Goal: Task Accomplishment & Management: Use online tool/utility

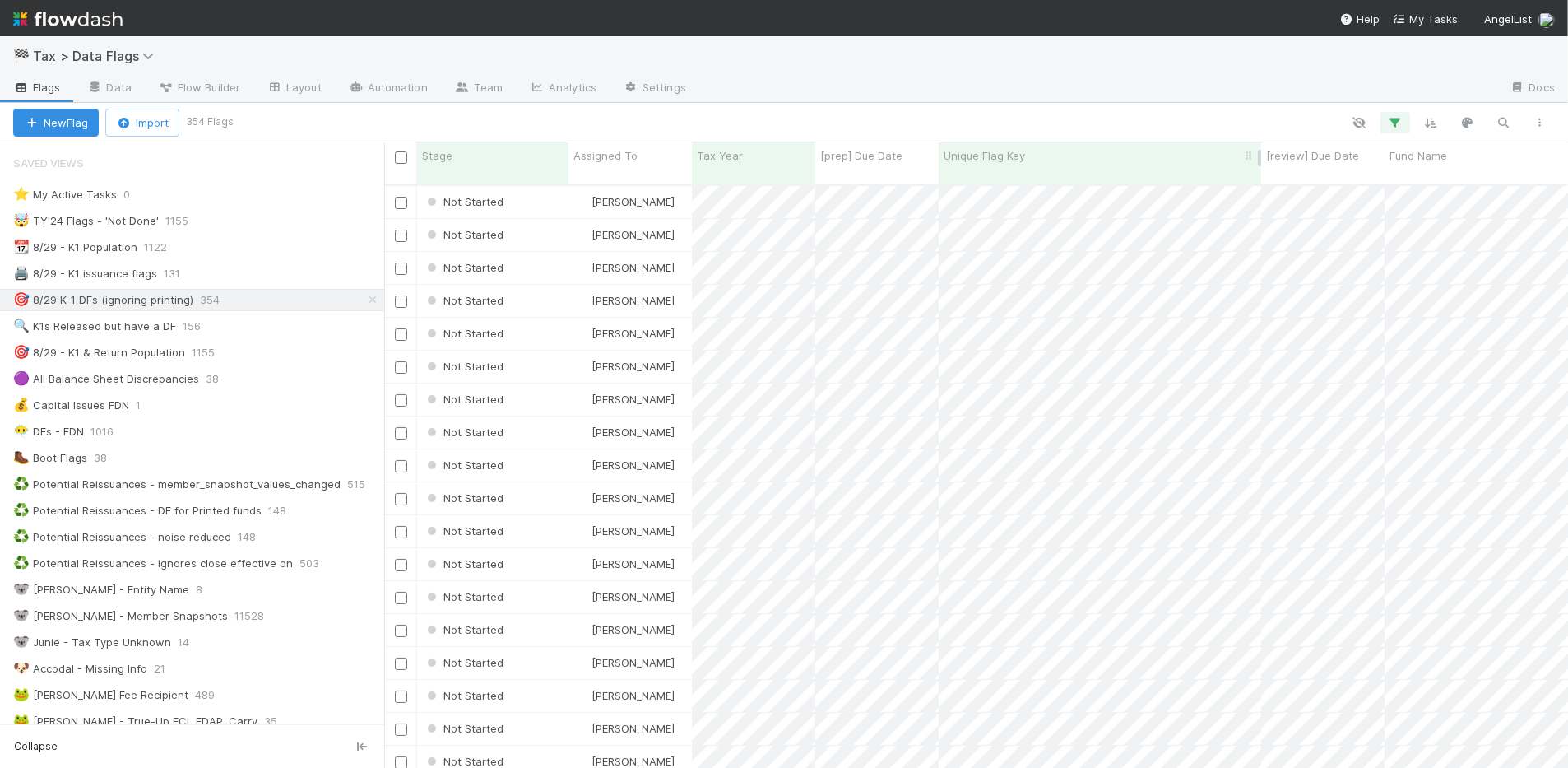
scroll to position [581, 1169]
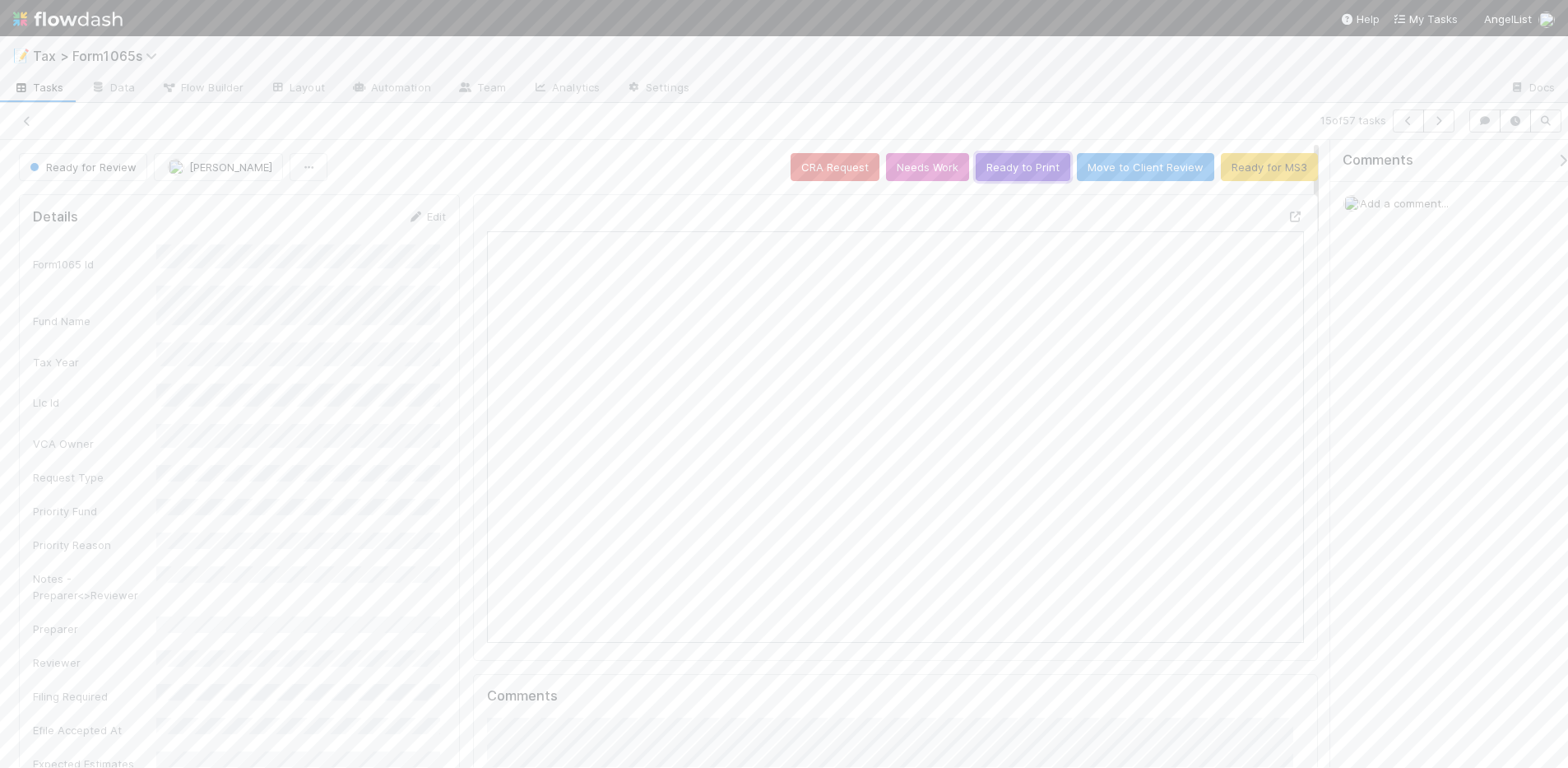
click at [1019, 167] on button "Ready to Print" at bounding box center [1023, 166] width 94 height 28
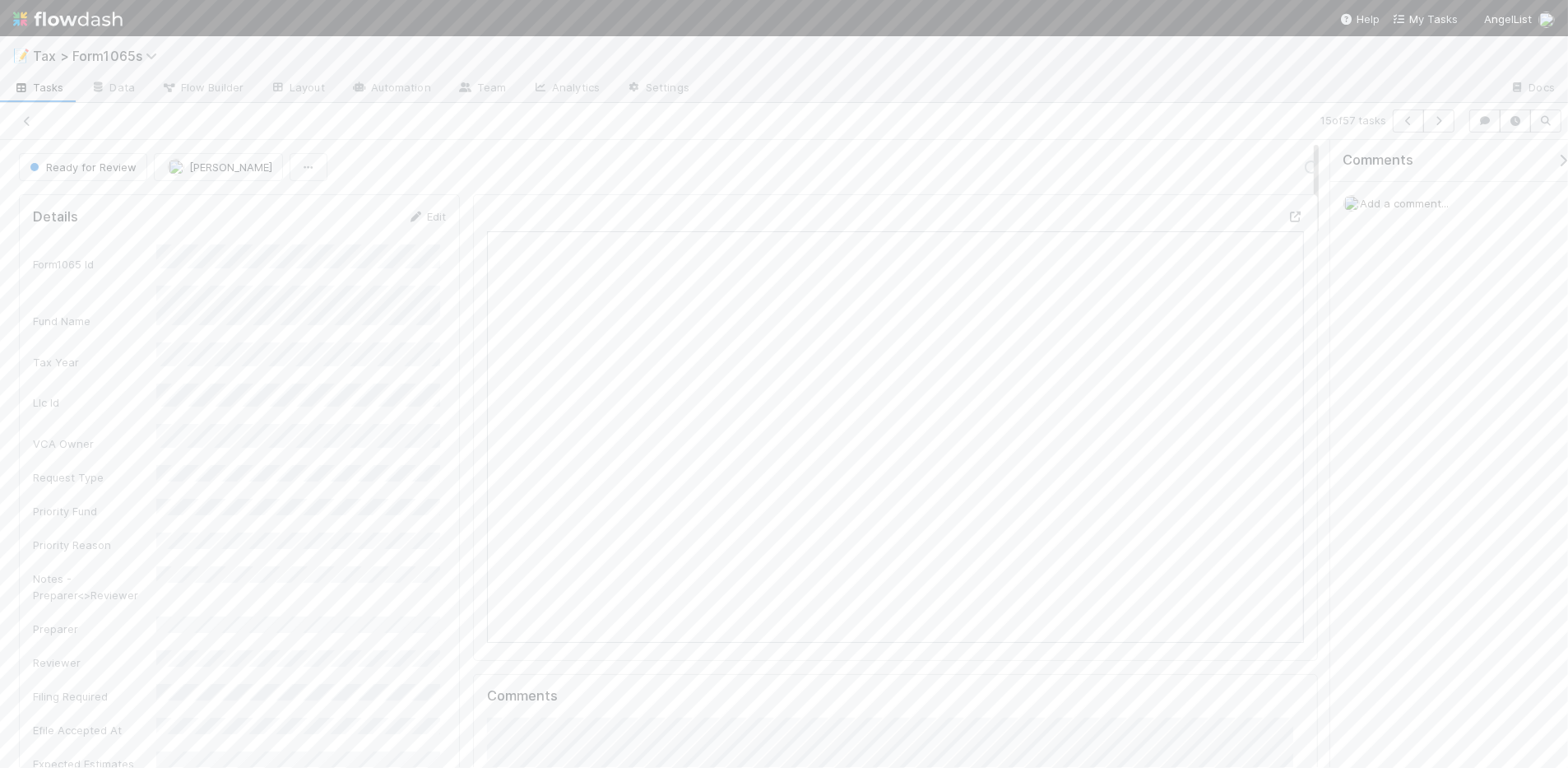
scroll to position [319, 791]
click at [1443, 125] on icon "button" at bounding box center [1439, 121] width 17 height 10
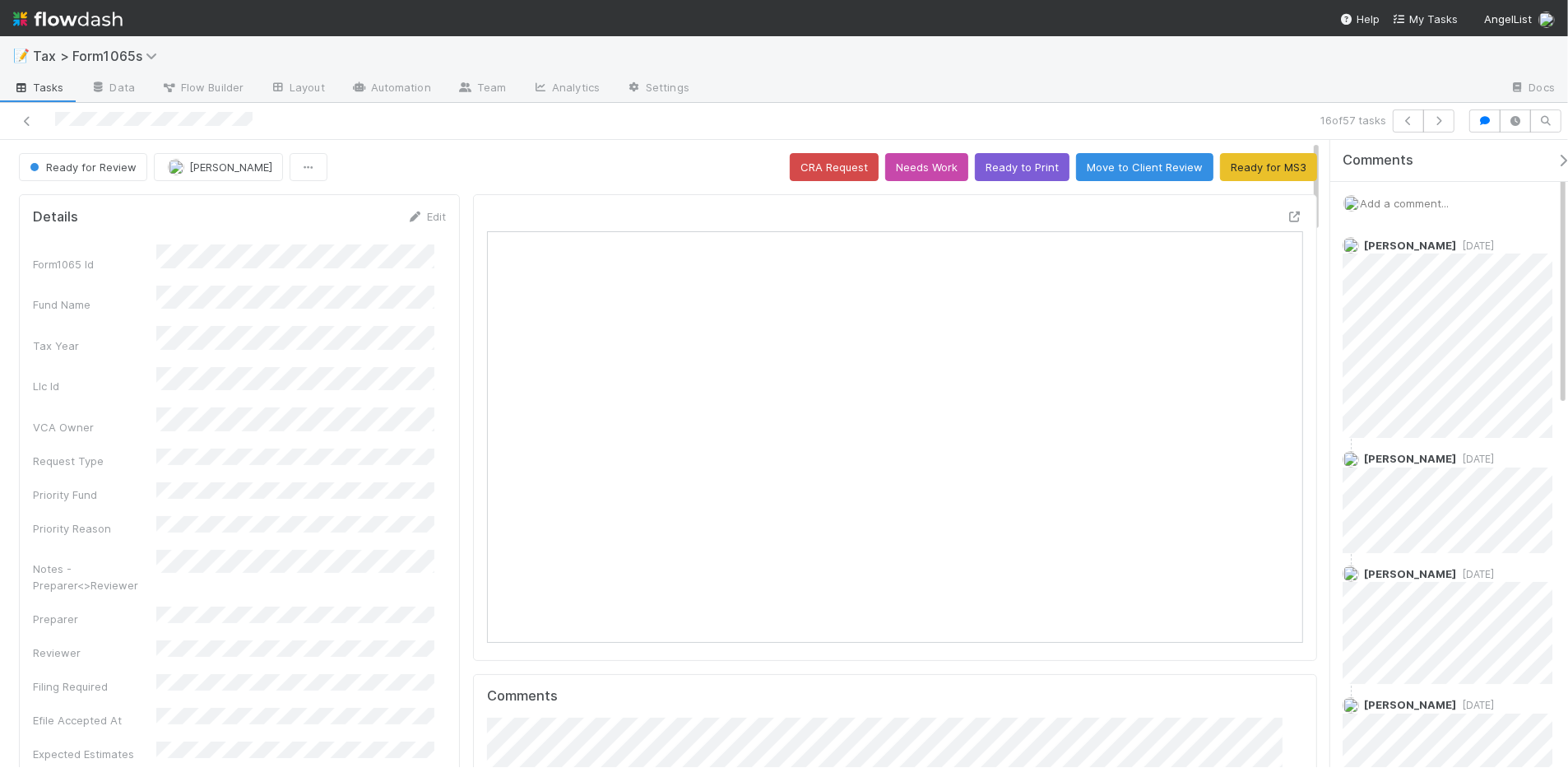
scroll to position [319, 780]
click at [1431, 118] on icon "button" at bounding box center [1439, 121] width 17 height 10
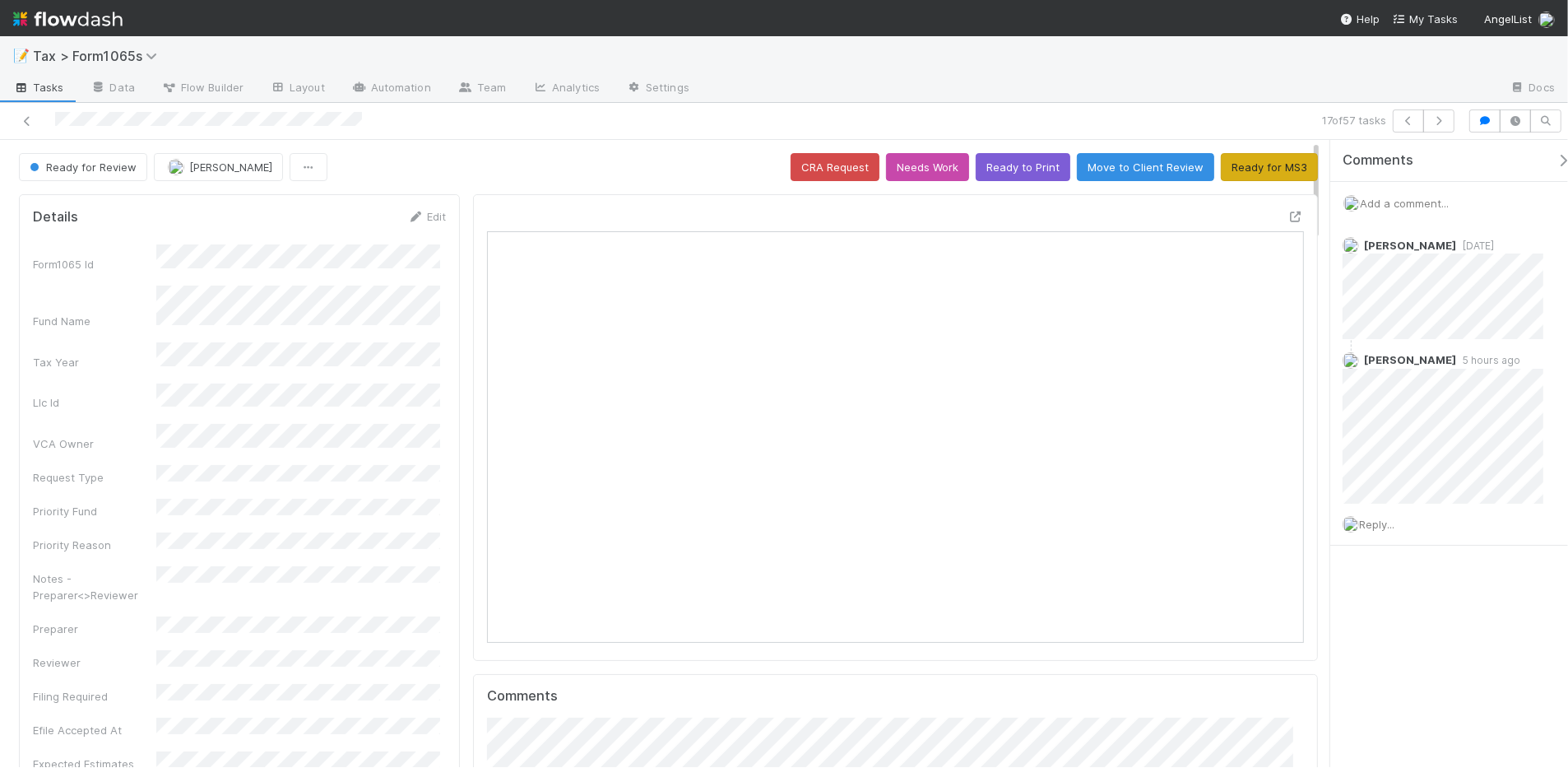
scroll to position [319, 391]
click at [1020, 170] on button "Ready to Print" at bounding box center [1023, 166] width 94 height 28
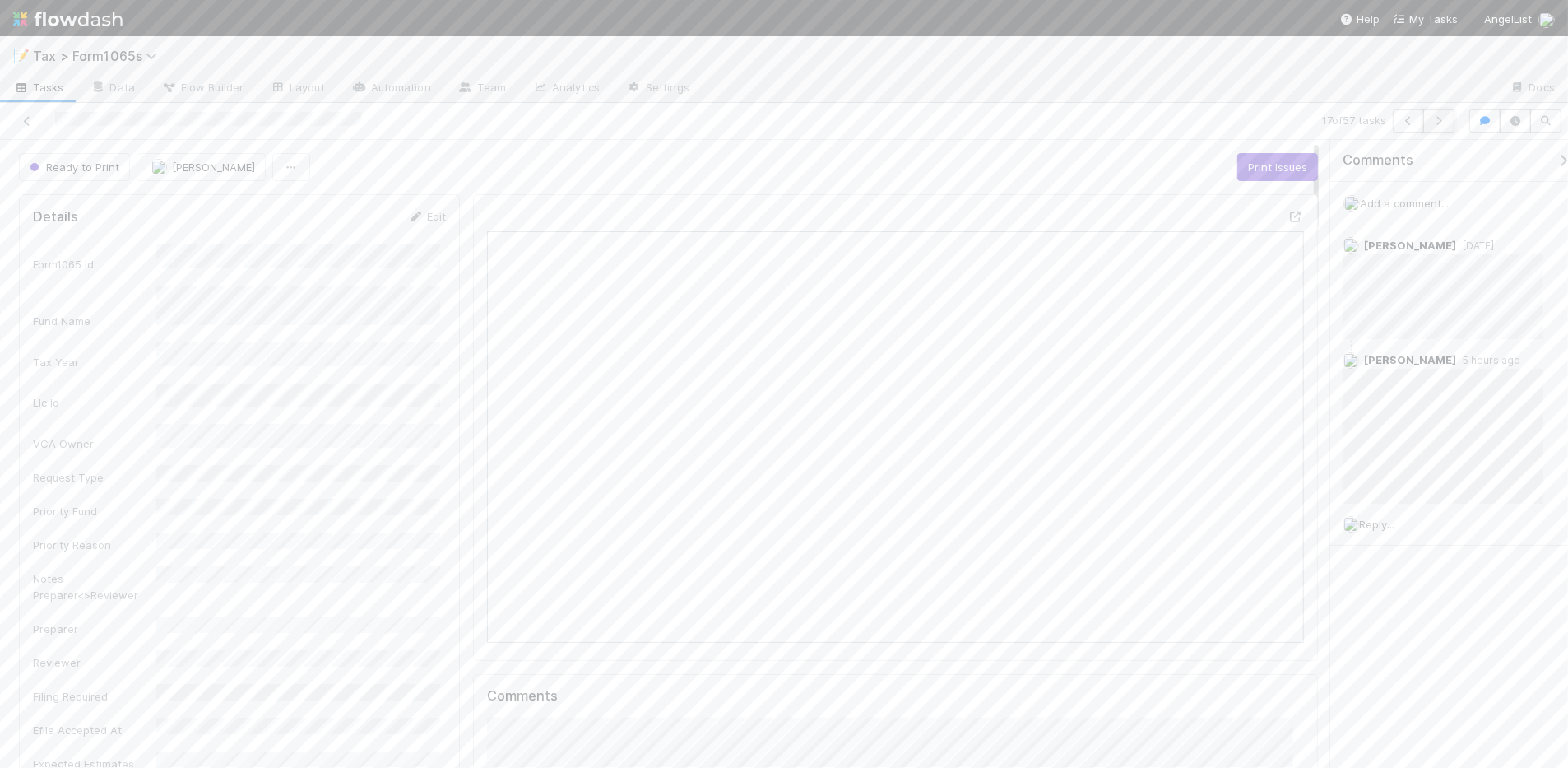
click at [1442, 120] on icon "button" at bounding box center [1439, 121] width 17 height 10
click at [549, 637] on div "Comments Attach files: Choose or drag and drop file(s) Add Comment Amy Gregoriu…" at bounding box center [895, 591] width 817 height 423
click at [545, 626] on button "Add Comment" at bounding box center [534, 617] width 95 height 28
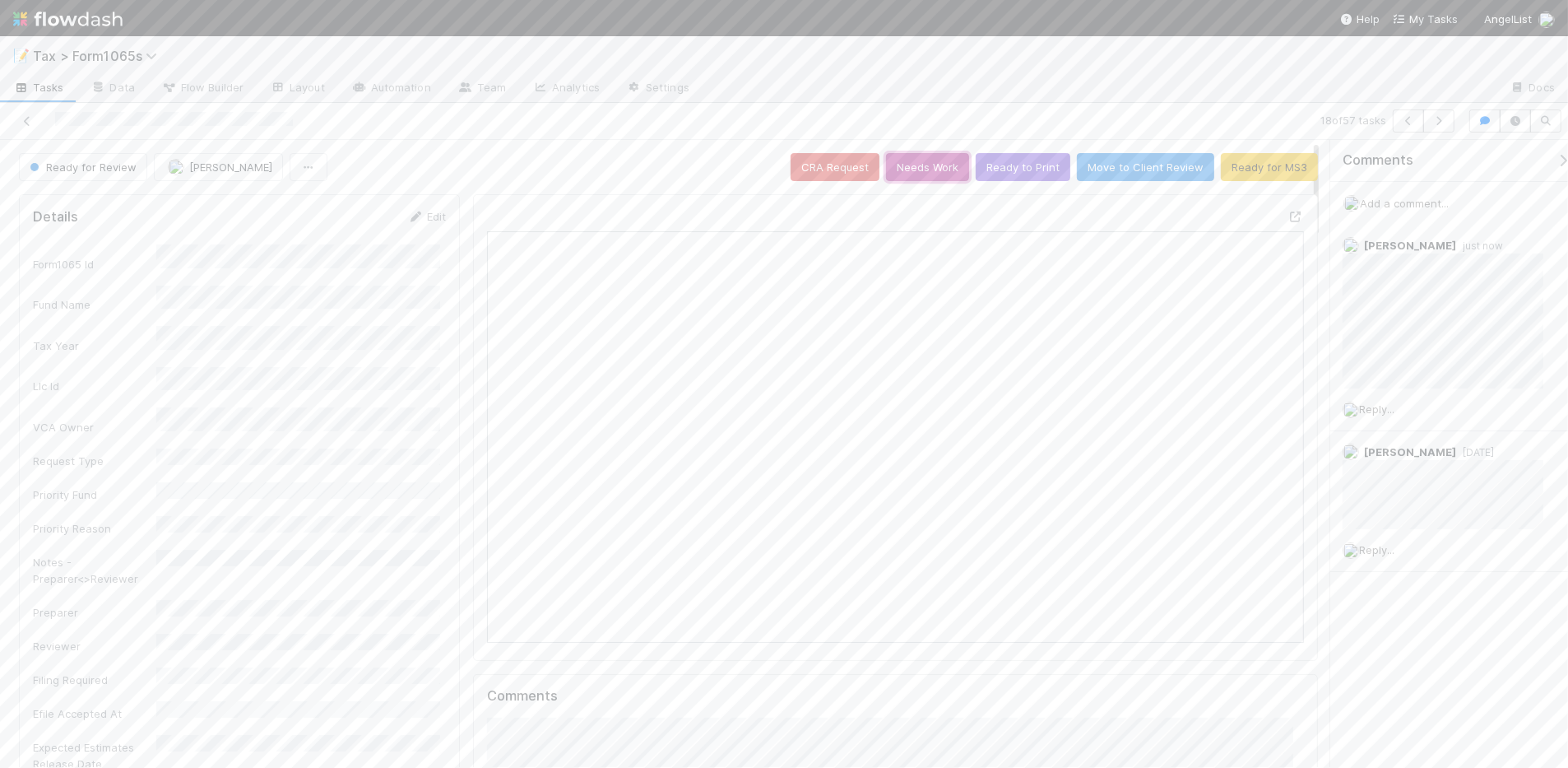
click at [931, 169] on button "Needs Work" at bounding box center [927, 166] width 83 height 28
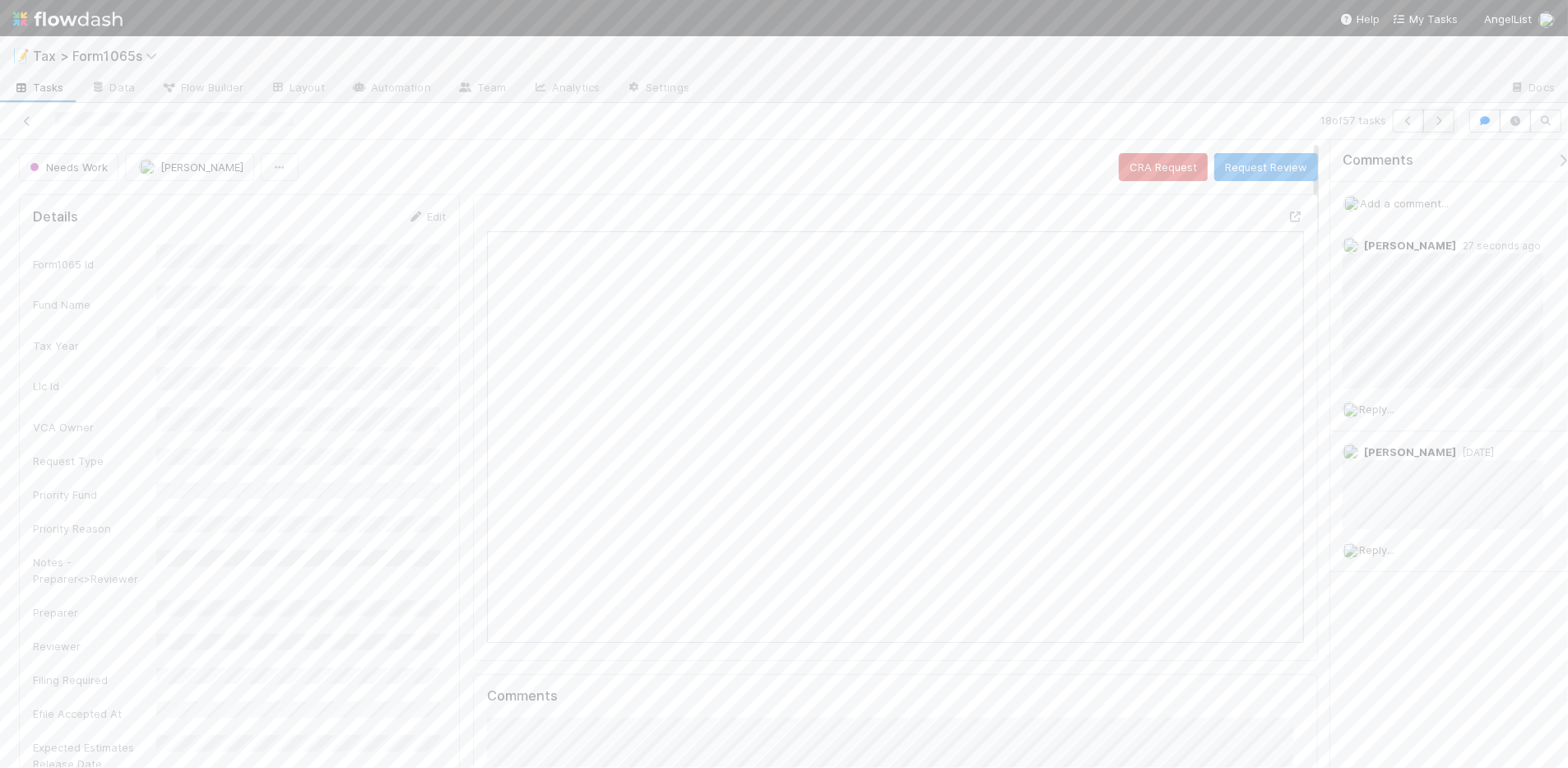
click at [1438, 124] on icon "button" at bounding box center [1439, 121] width 17 height 10
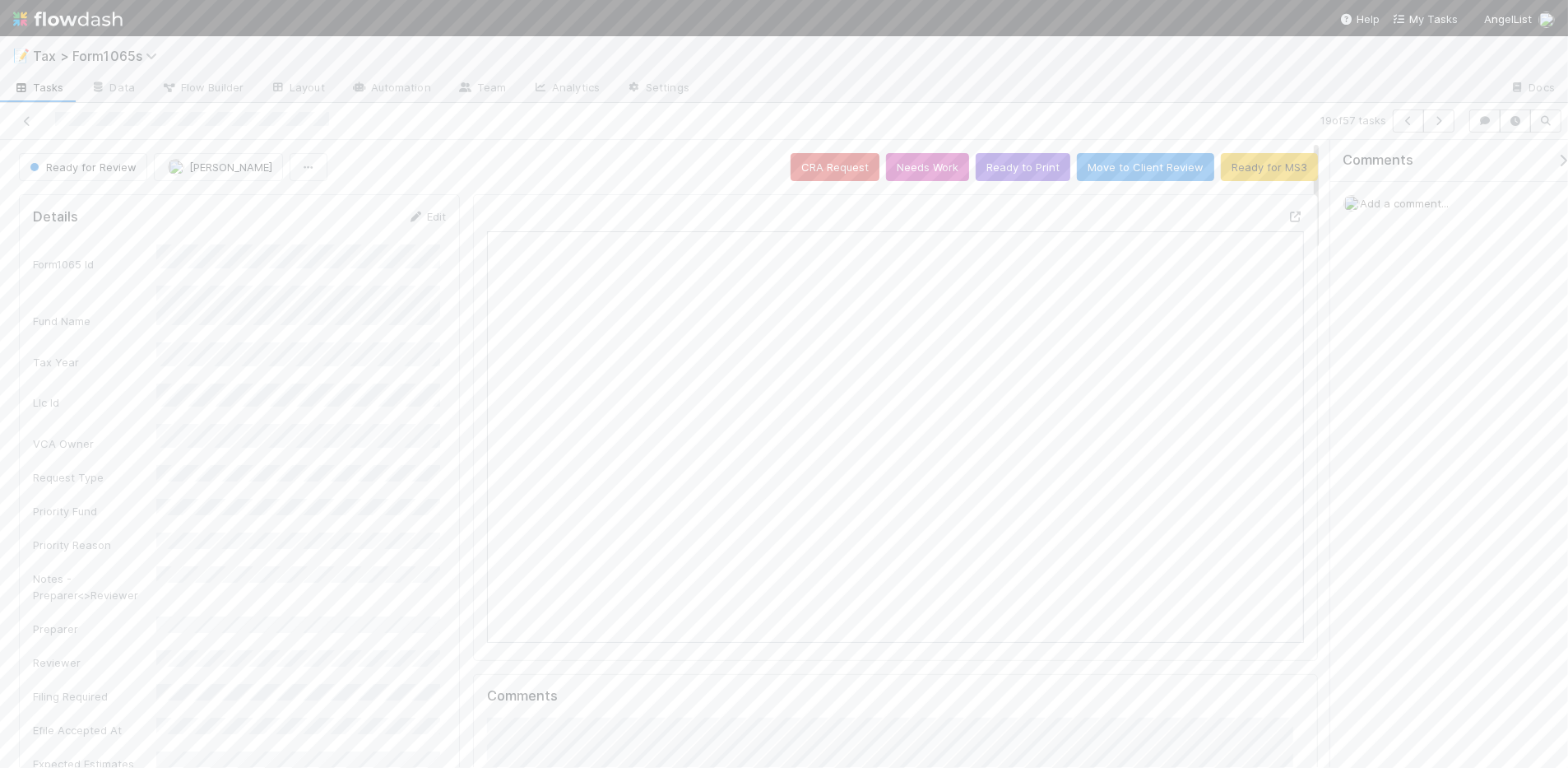
scroll to position [319, 791]
click at [997, 170] on button "Ready to Print" at bounding box center [1023, 166] width 94 height 28
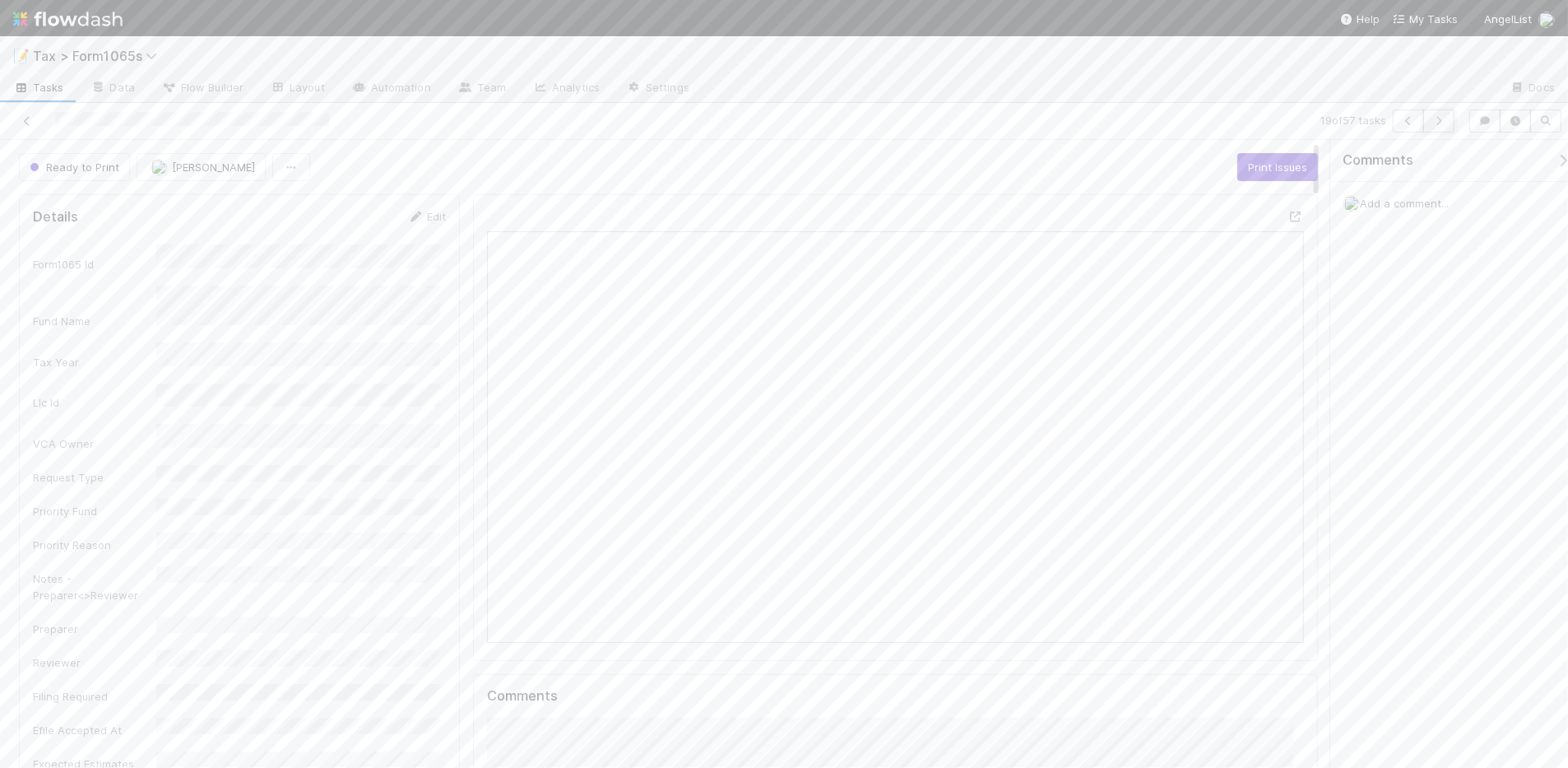
click at [1437, 124] on icon "button" at bounding box center [1439, 121] width 17 height 10
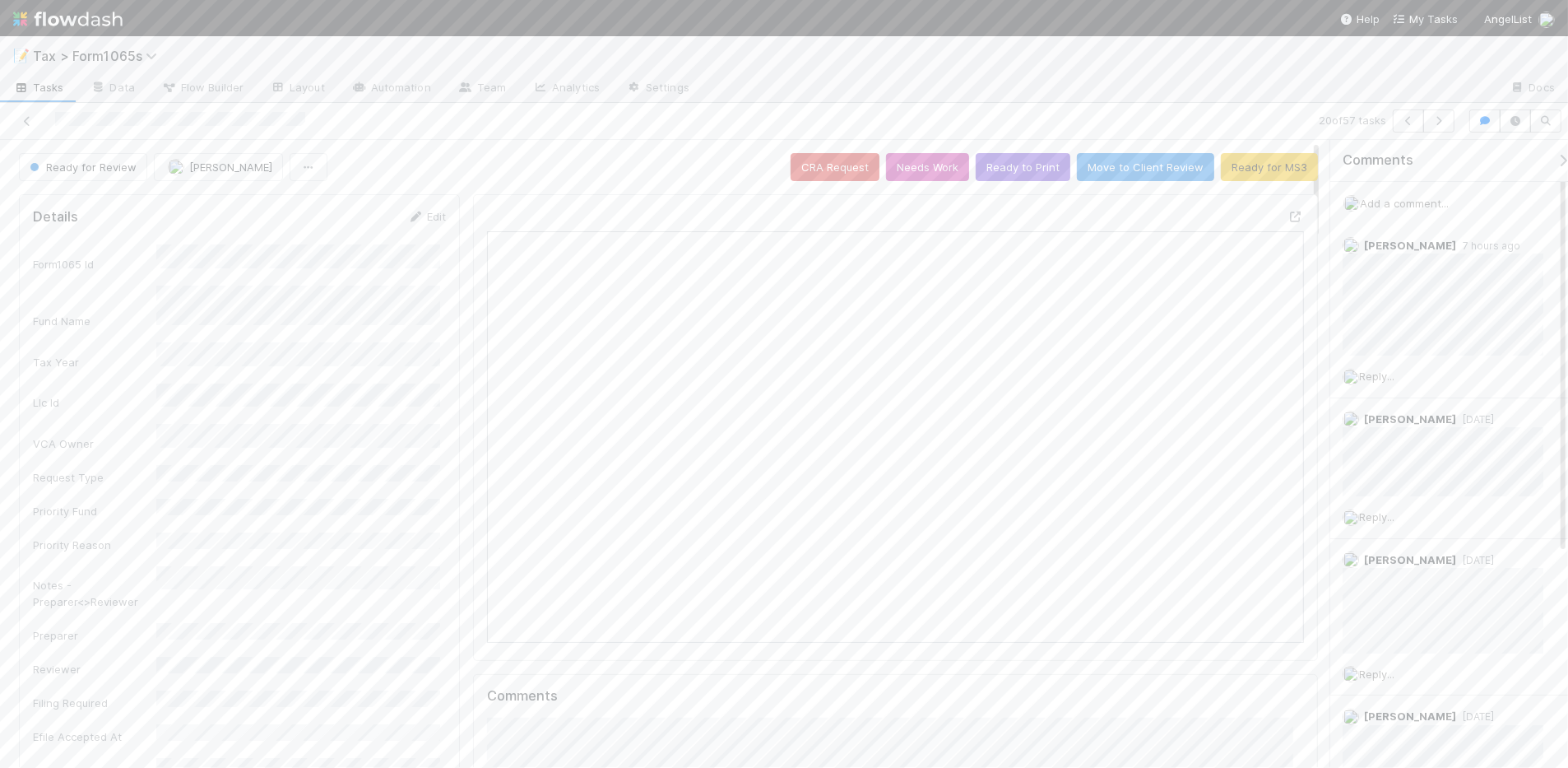
scroll to position [319, 391]
click at [1441, 120] on icon "button" at bounding box center [1439, 121] width 17 height 10
click at [1004, 172] on button "Ready to Print" at bounding box center [1023, 166] width 94 height 28
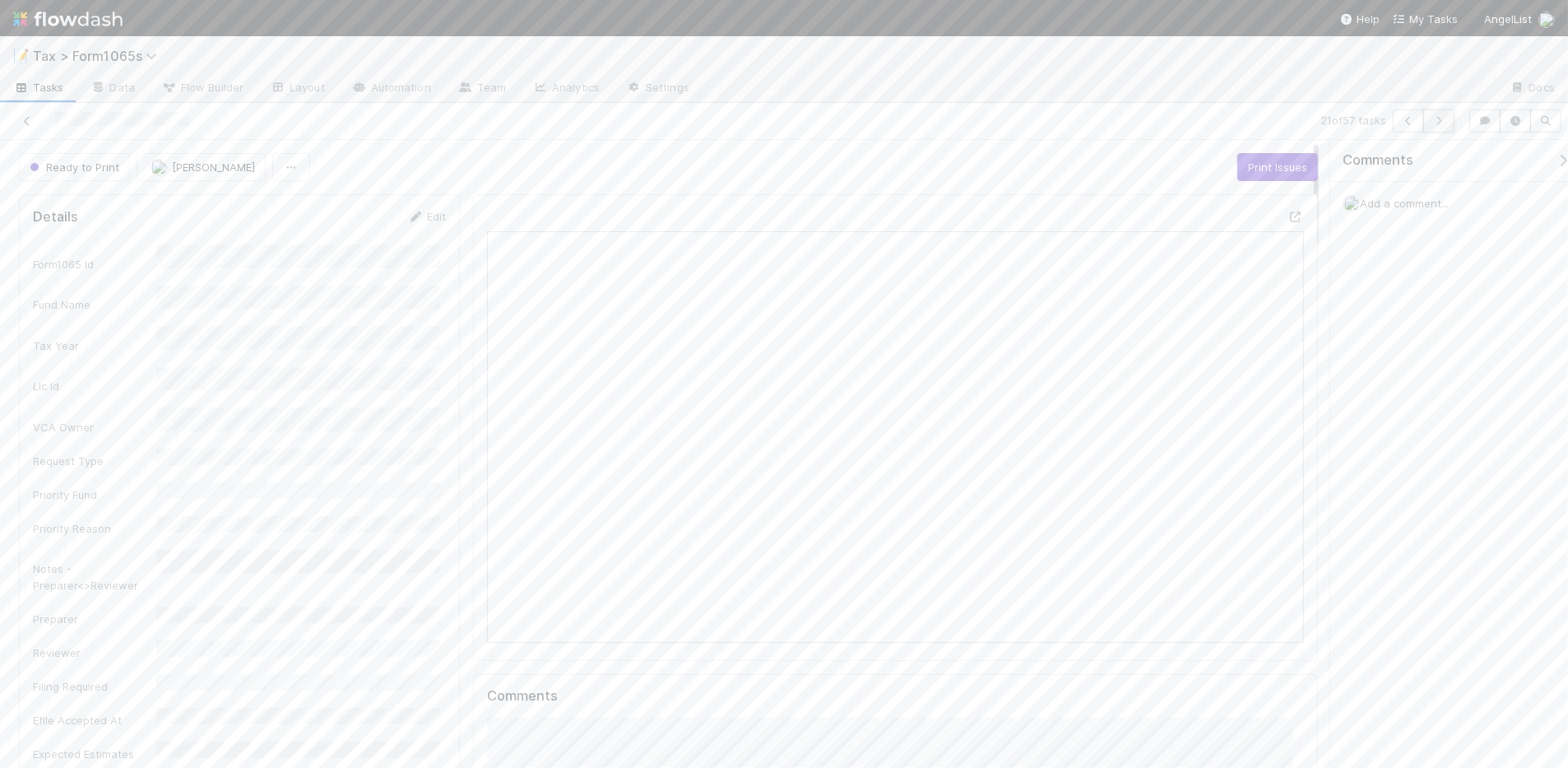
click at [1437, 125] on icon "button" at bounding box center [1439, 121] width 17 height 10
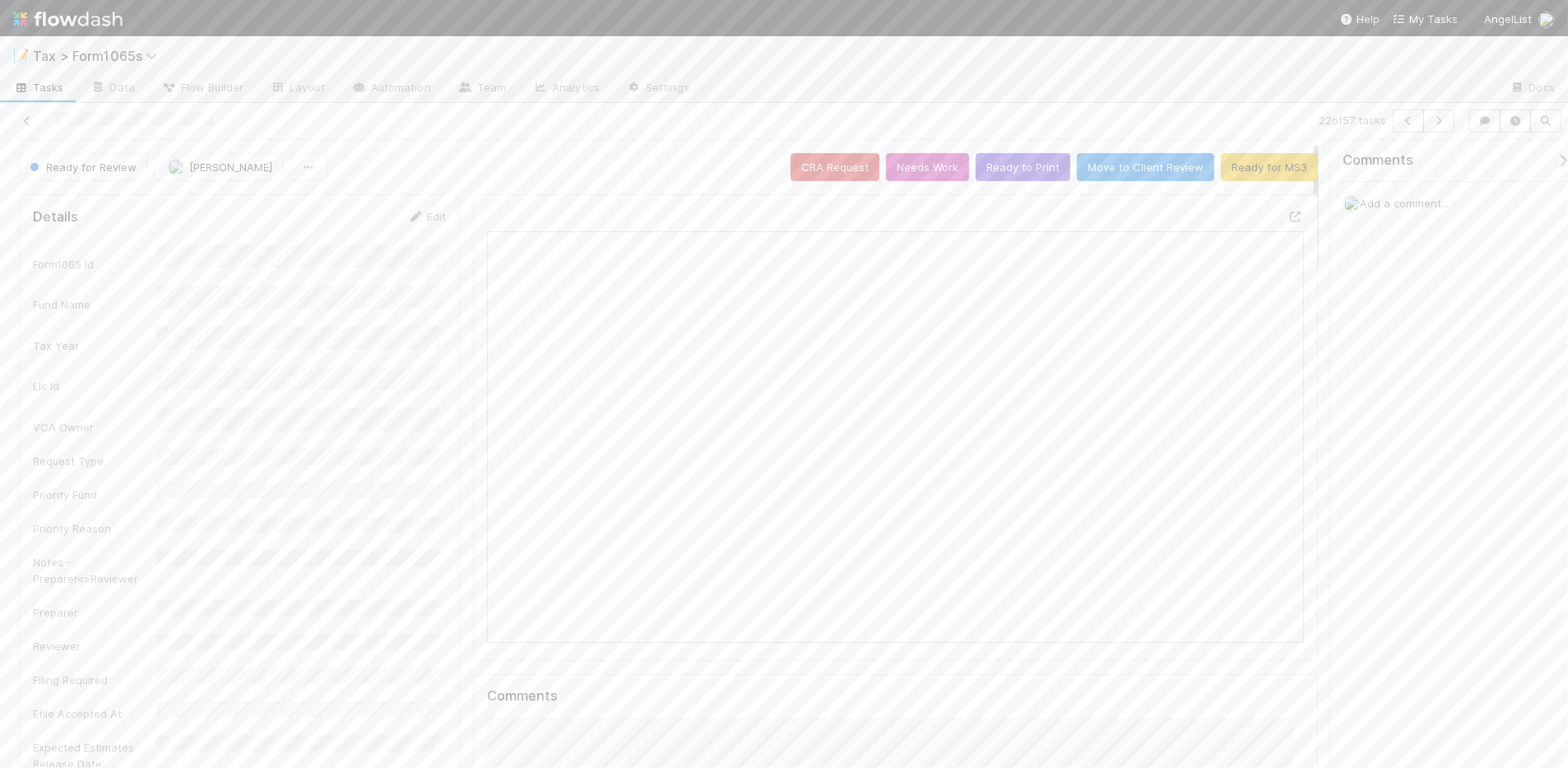
scroll to position [319, 791]
click at [998, 173] on button "Ready to Print" at bounding box center [1023, 166] width 94 height 28
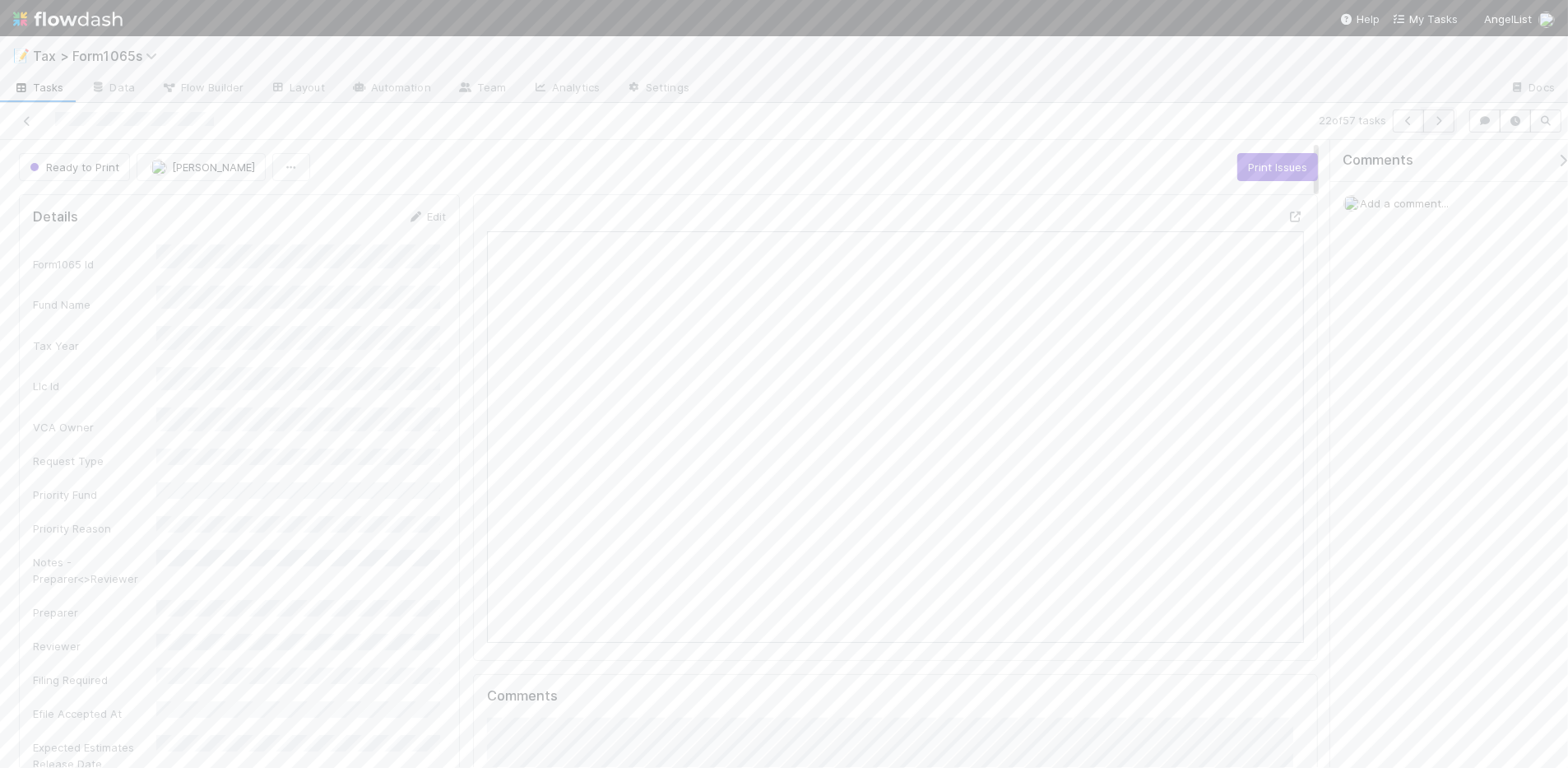
click at [1437, 125] on icon "button" at bounding box center [1439, 121] width 17 height 10
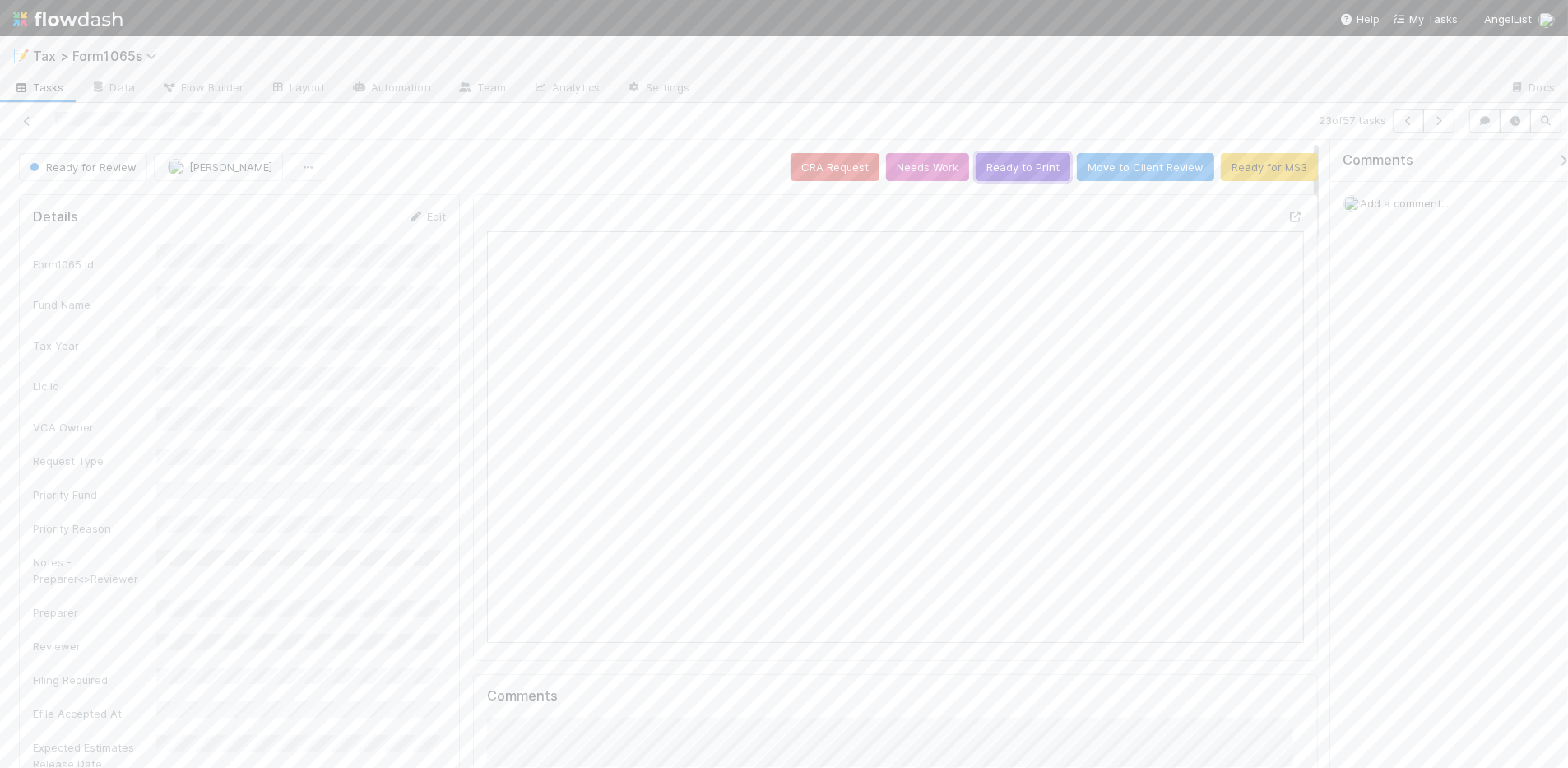
click at [1004, 170] on button "Ready to Print" at bounding box center [1023, 166] width 94 height 28
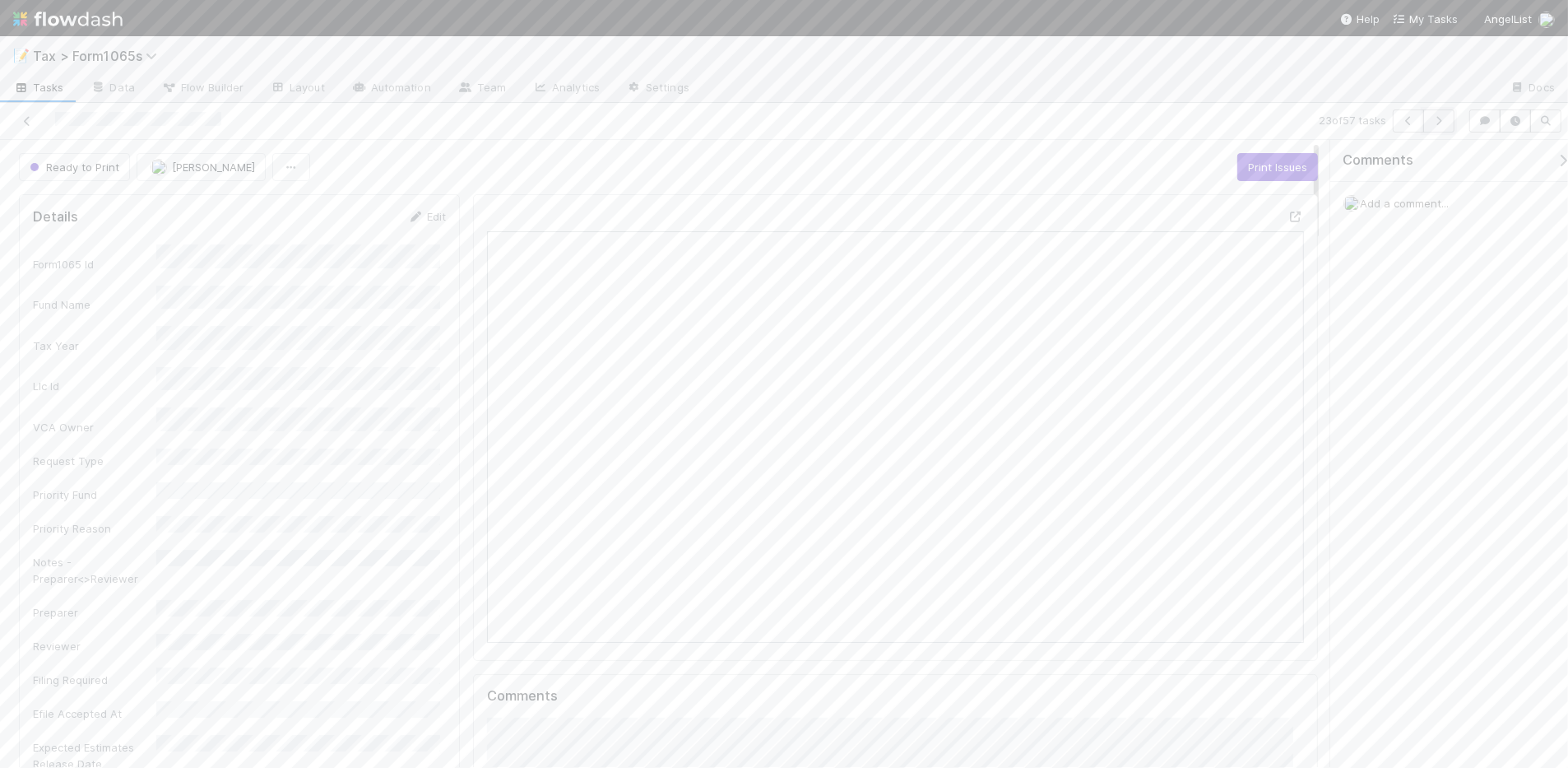
click at [1437, 121] on icon "button" at bounding box center [1439, 121] width 17 height 10
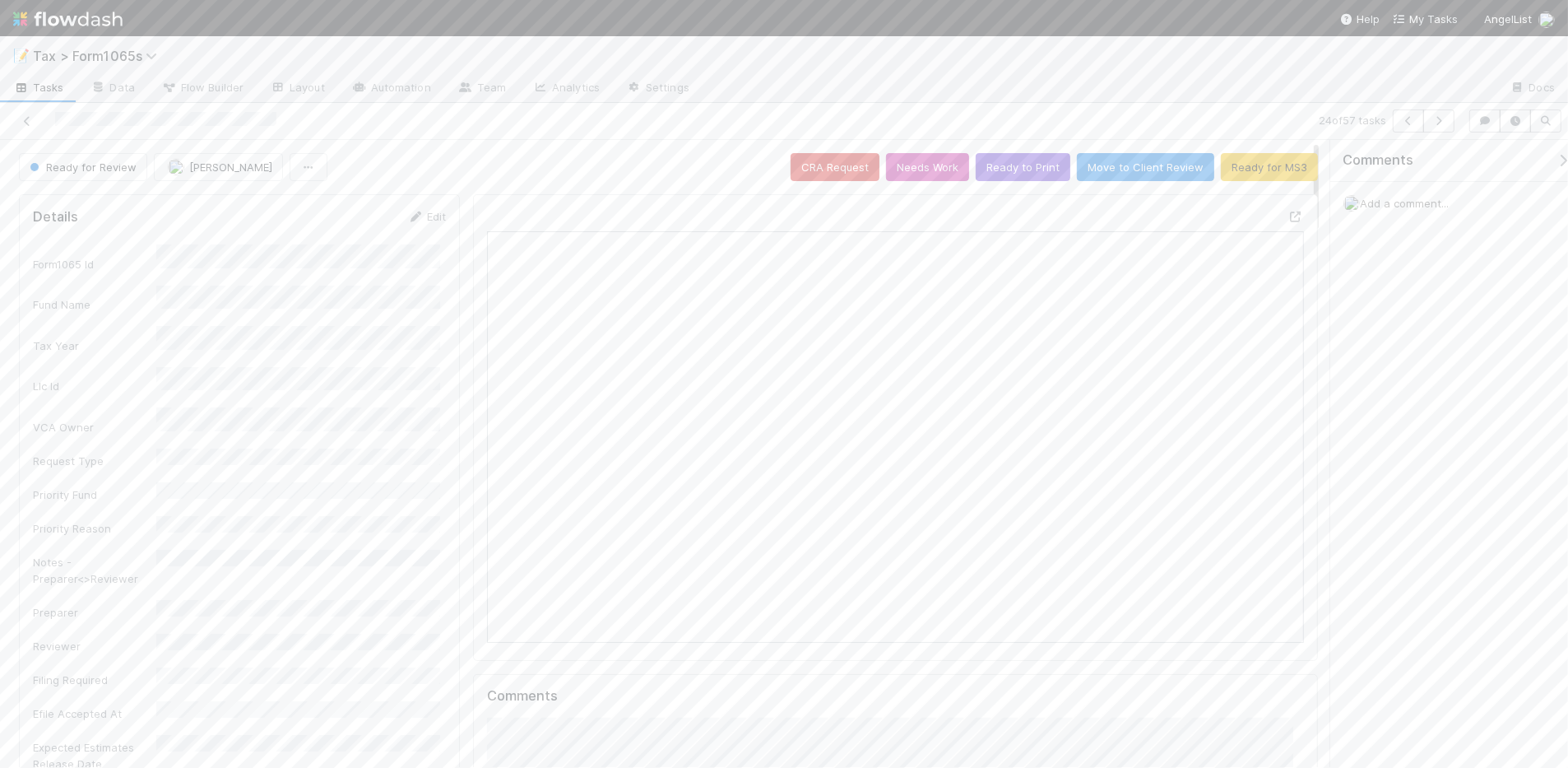
scroll to position [319, 791]
click at [1006, 174] on button "Ready to Print" at bounding box center [1023, 166] width 94 height 28
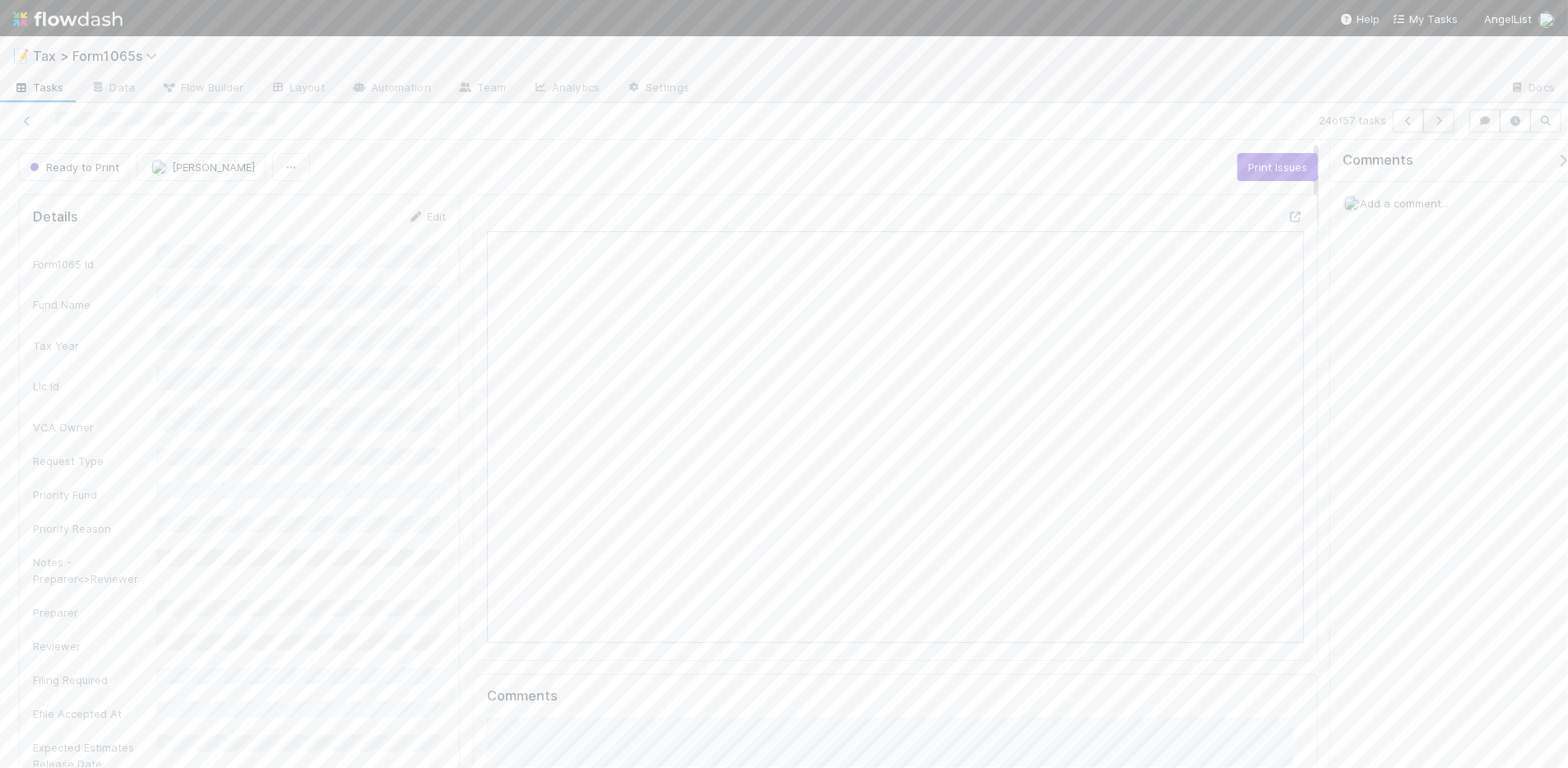
click at [1432, 124] on icon "button" at bounding box center [1439, 121] width 17 height 10
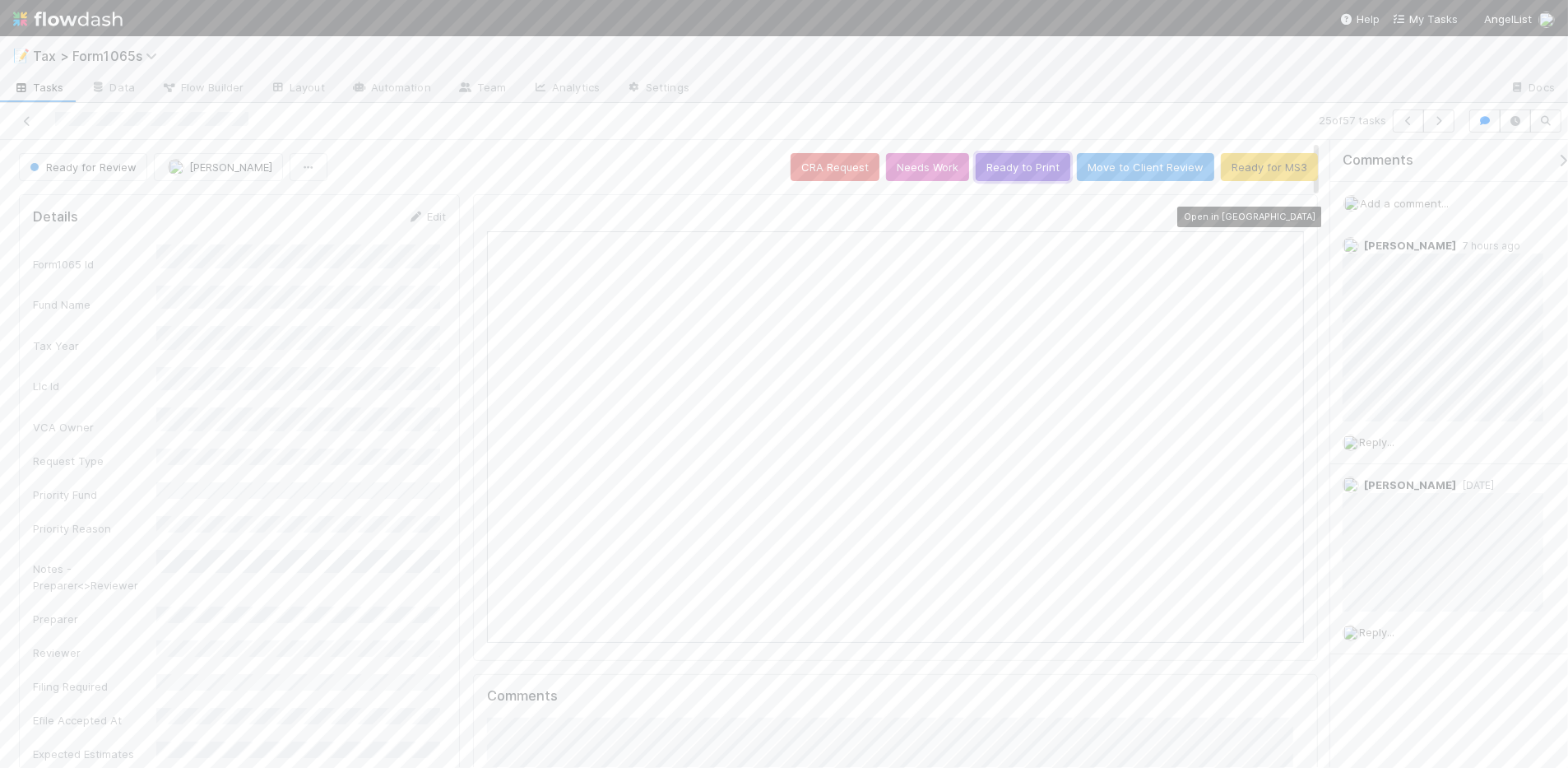
click at [996, 163] on button "Ready to Print" at bounding box center [1023, 166] width 94 height 28
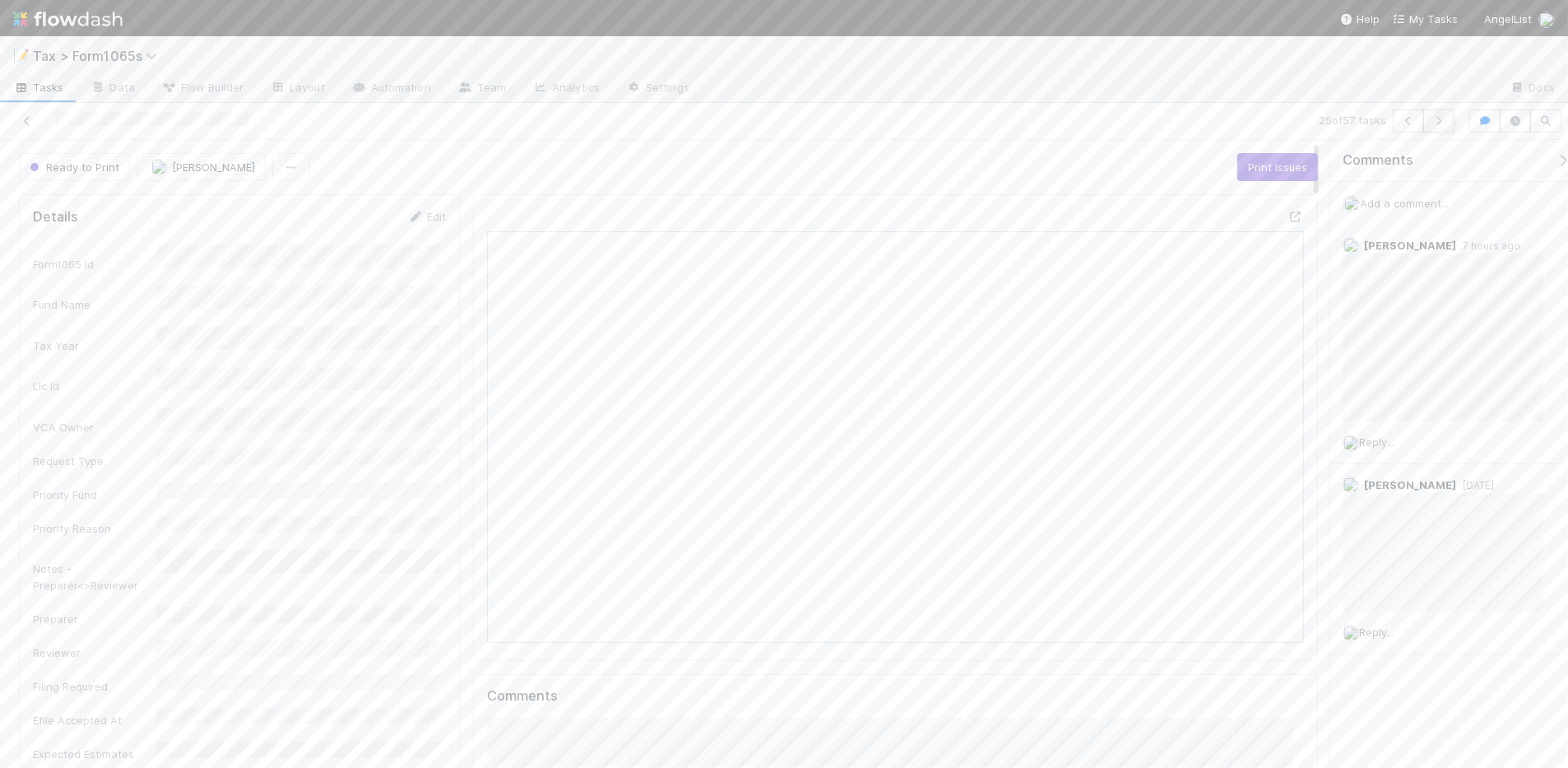
click at [1438, 122] on icon "button" at bounding box center [1439, 121] width 17 height 10
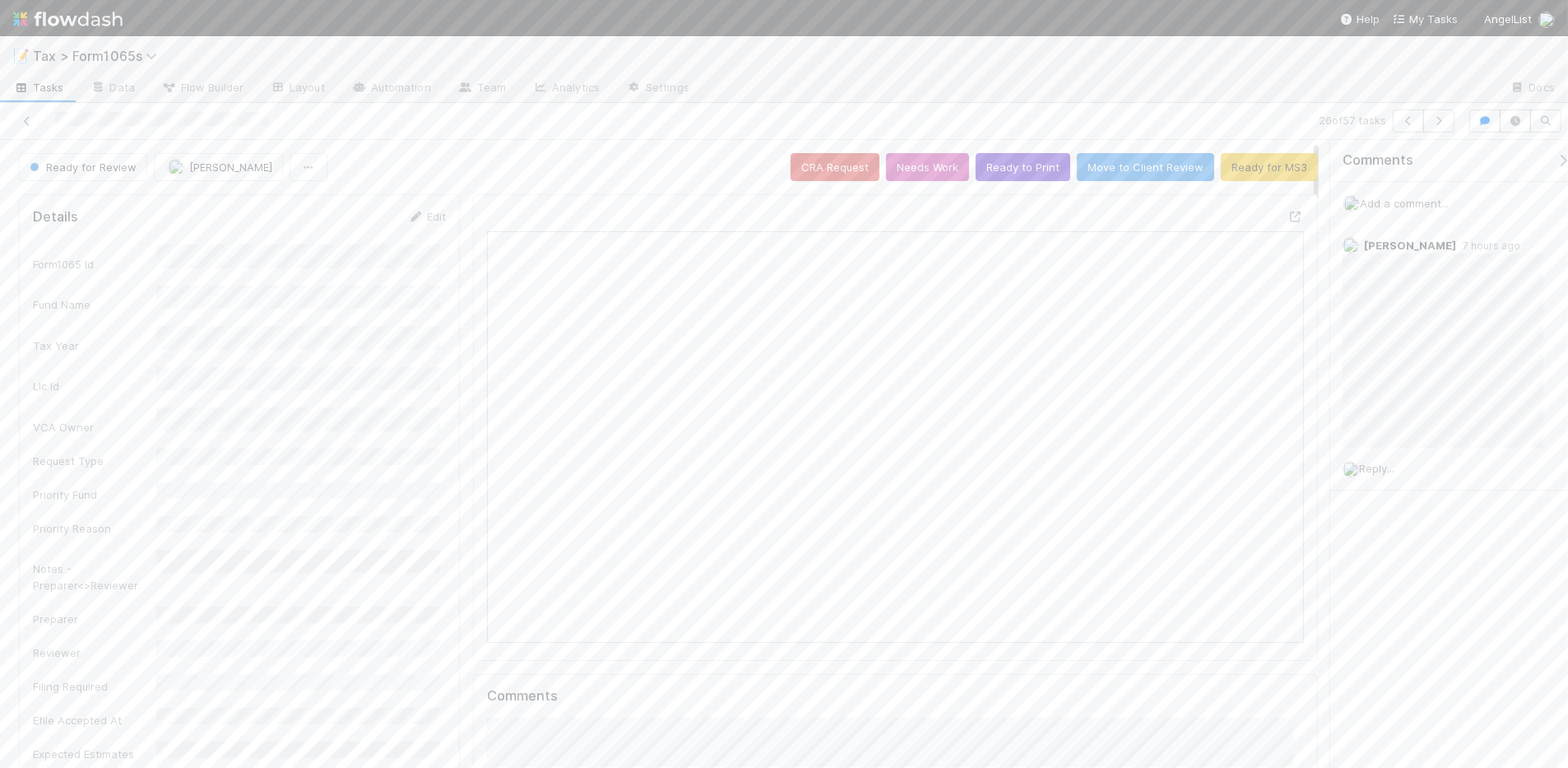
scroll to position [319, 391]
click at [1024, 174] on button "Ready to Print" at bounding box center [1023, 166] width 94 height 28
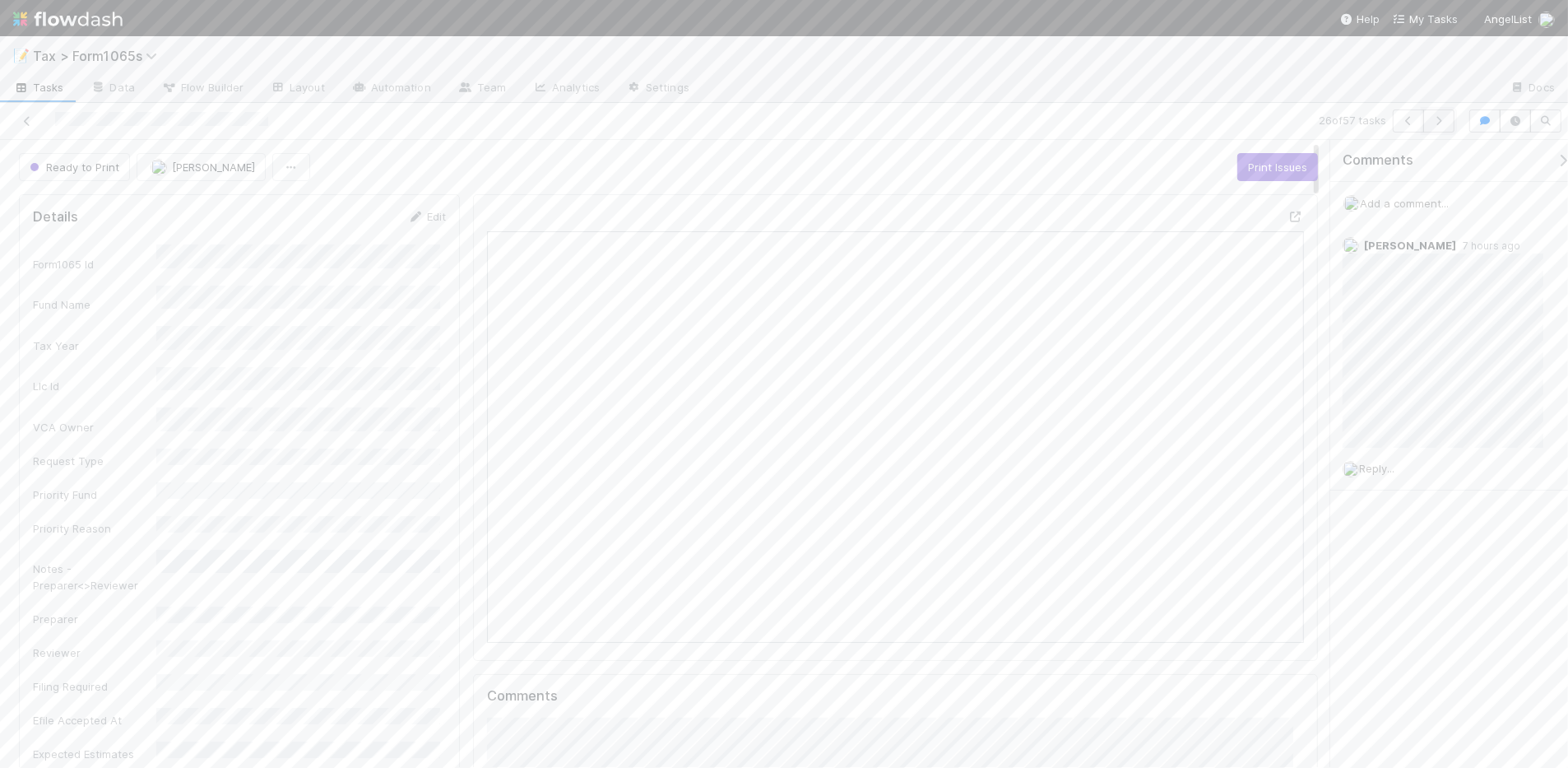
click at [1434, 124] on icon "button" at bounding box center [1439, 121] width 17 height 10
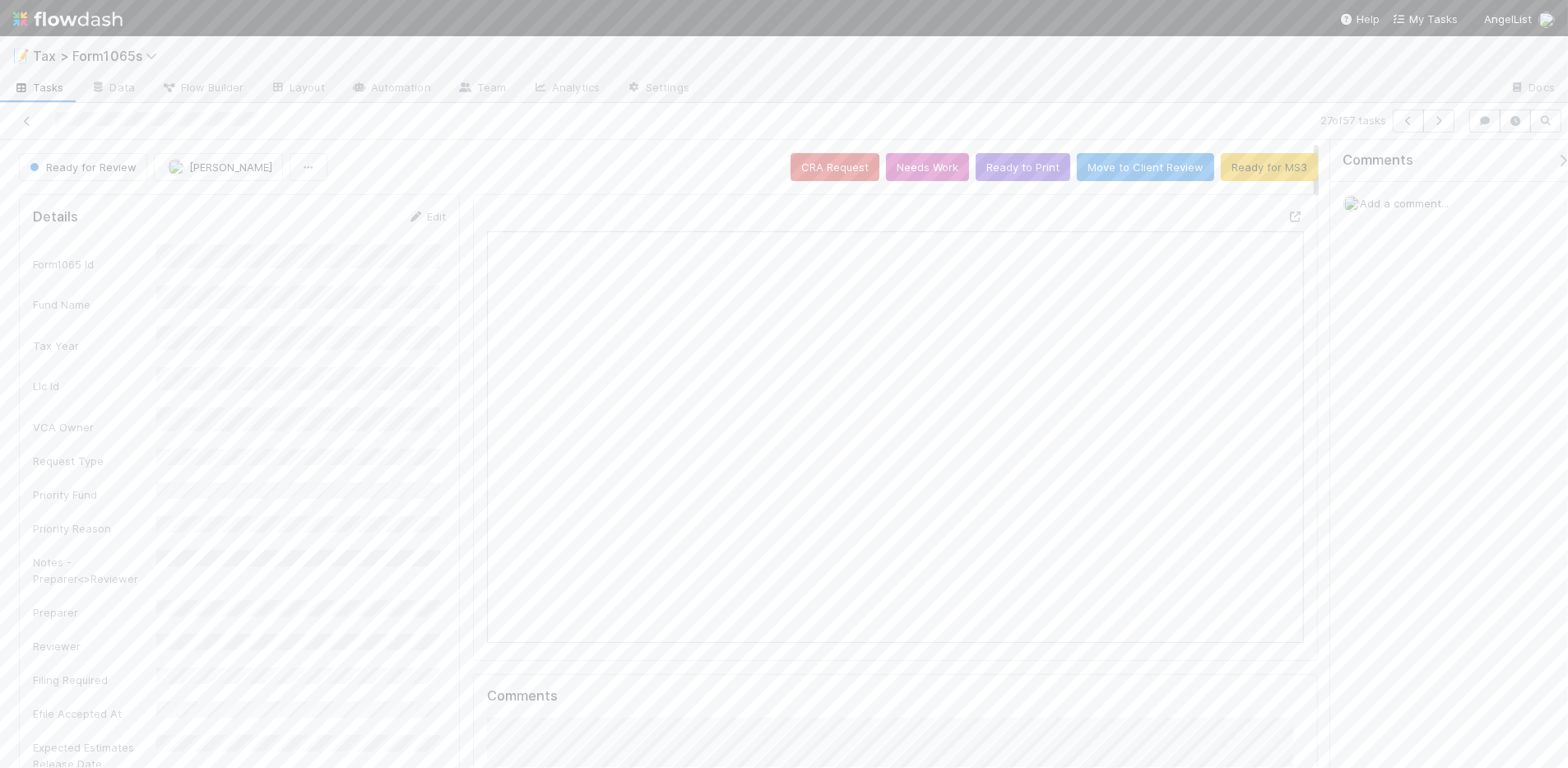
scroll to position [319, 791]
click at [1438, 124] on icon "button" at bounding box center [1439, 121] width 17 height 10
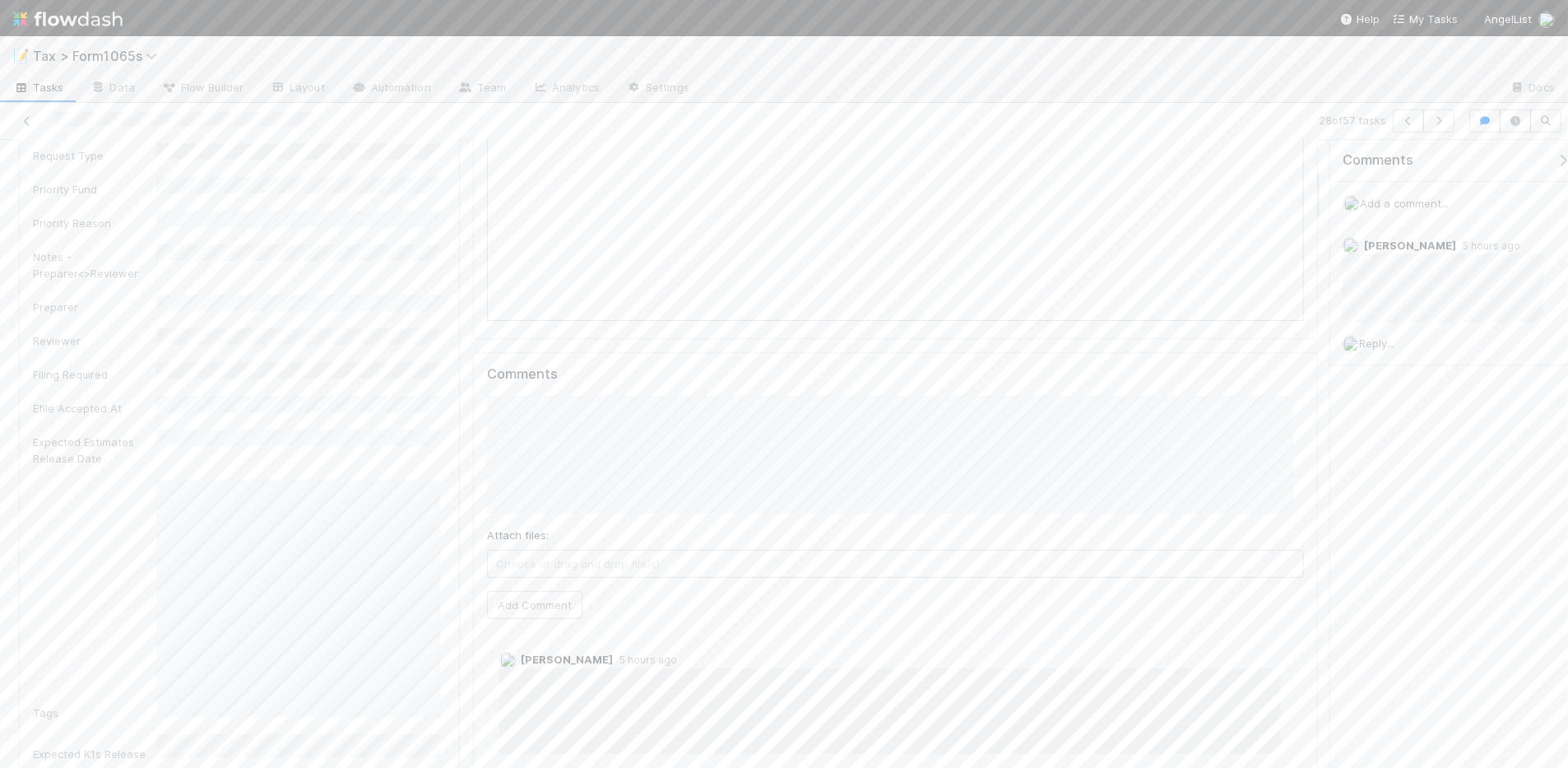
scroll to position [206, 0]
